Goal: Find specific page/section: Find specific page/section

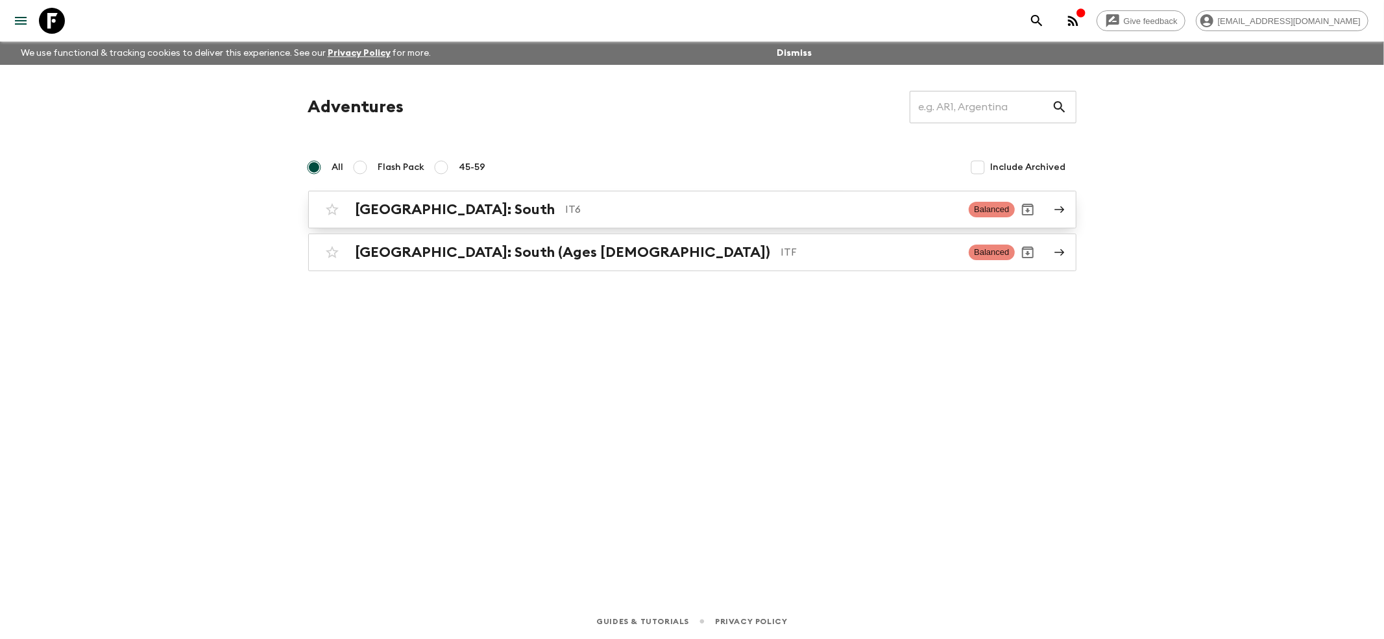
click at [378, 200] on div "[GEOGRAPHIC_DATA]: South IT6 Balanced" at bounding box center [667, 210] width 696 height 26
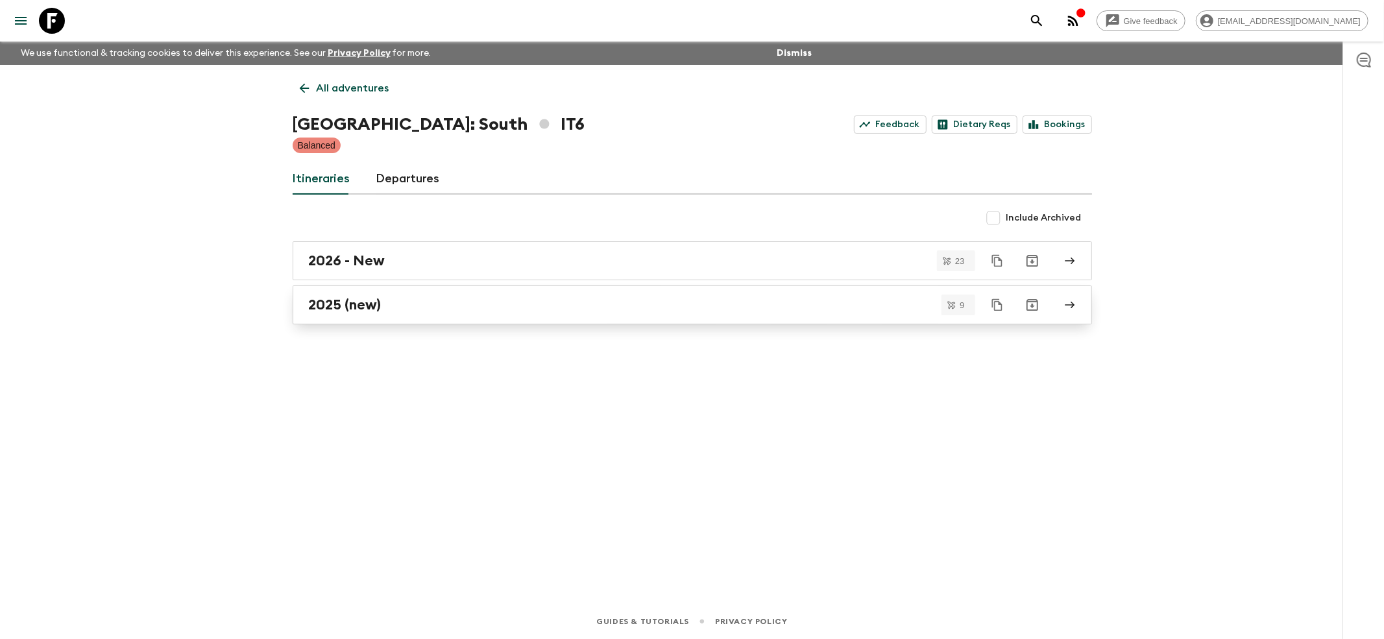
click at [340, 314] on link "2025 (new)" at bounding box center [693, 305] width 800 height 39
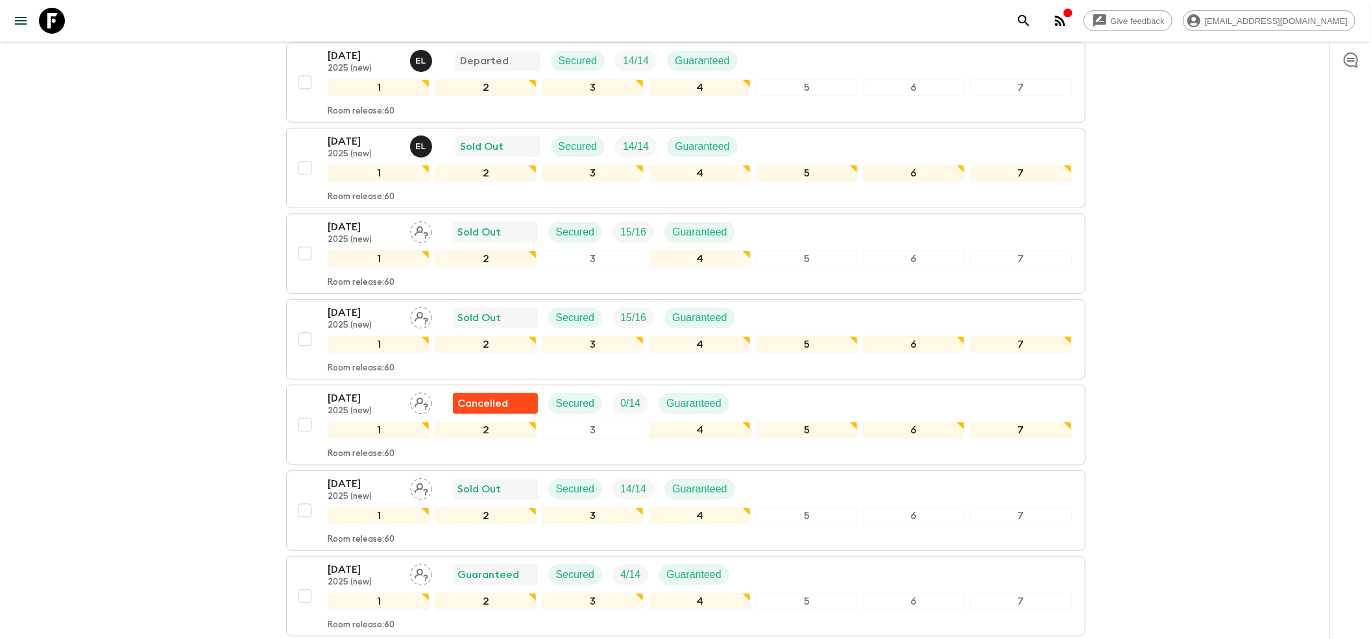
scroll to position [432, 0]
click at [358, 149] on p "2025 (new)" at bounding box center [363, 154] width 71 height 10
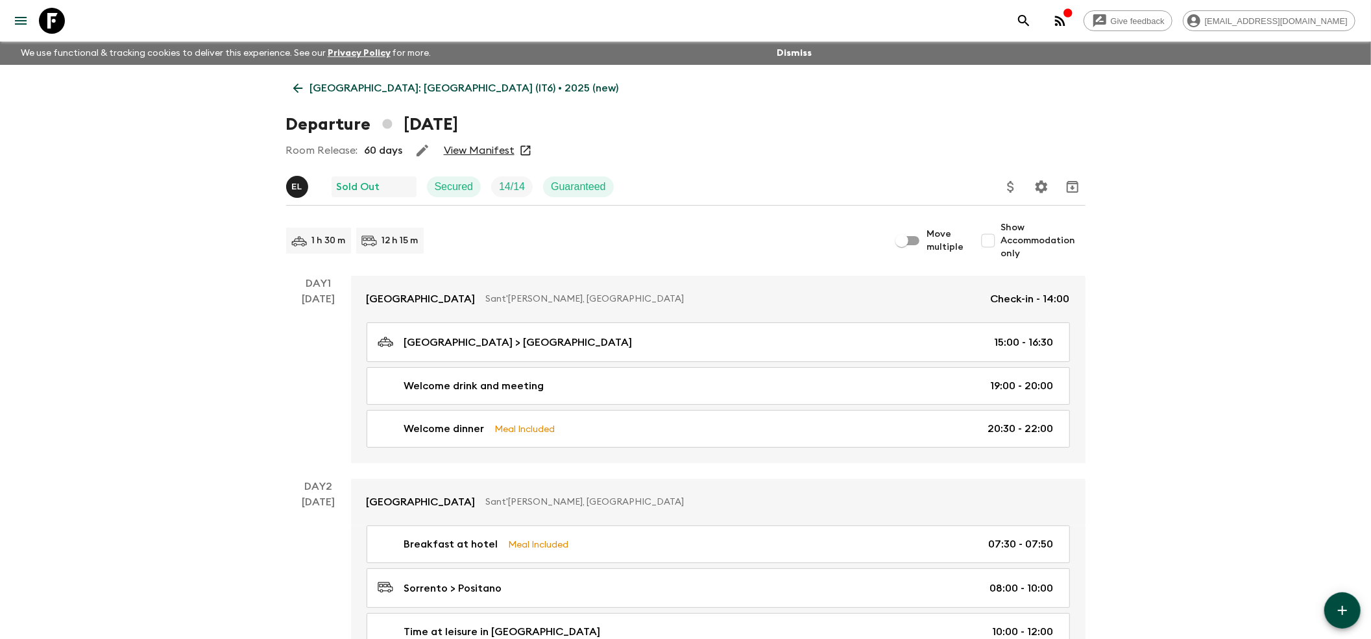
click at [468, 148] on link "View Manifest" at bounding box center [479, 150] width 71 height 13
